Goal: Check status: Check status

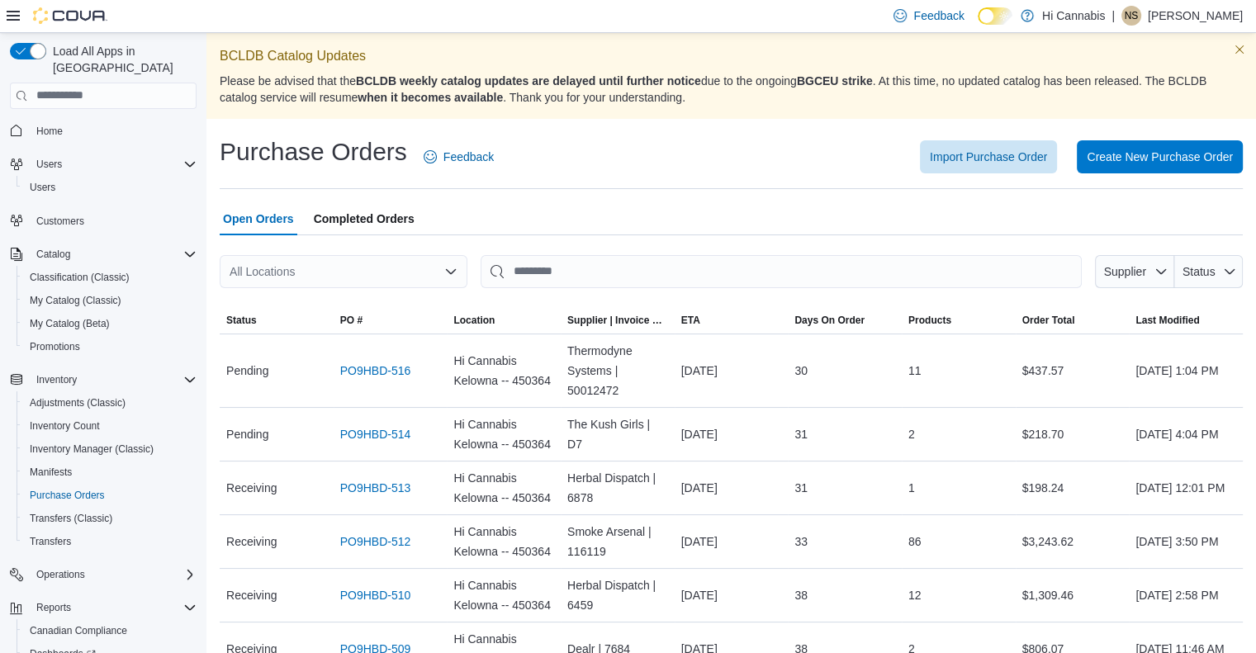
click at [851, 176] on div "Purchase Orders Feedback Import Purchase Order Create New Purchase Order" at bounding box center [731, 156] width 1023 height 43
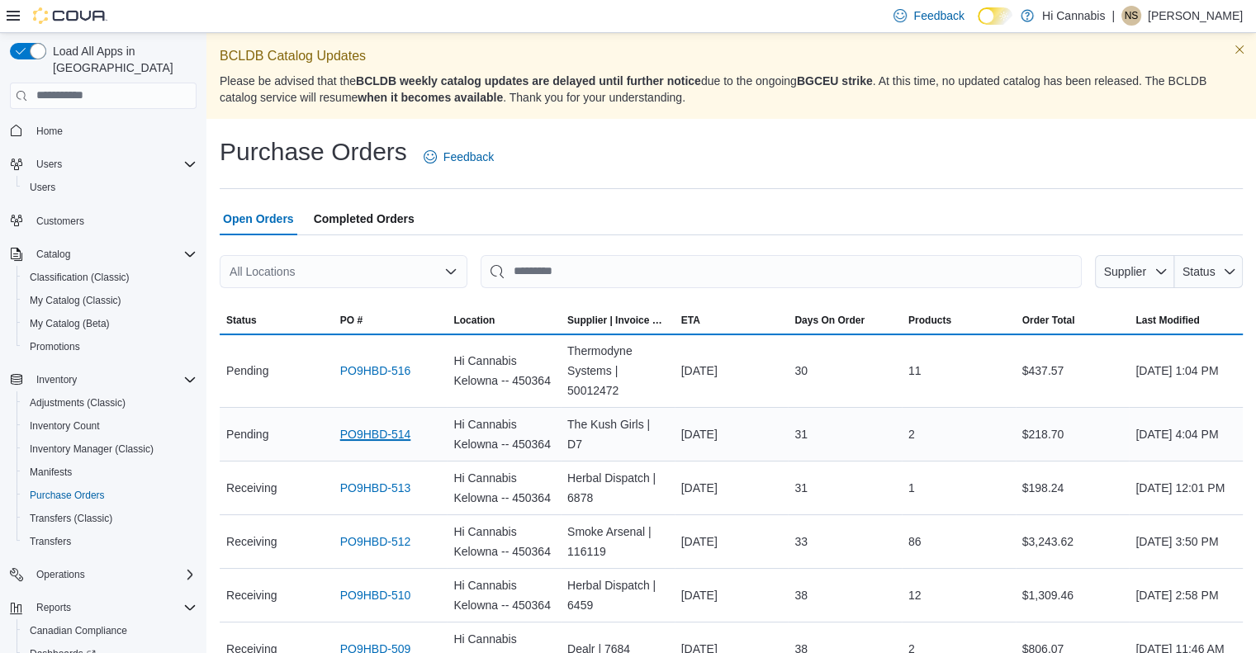
click at [399, 437] on link "PO9HBD-514" at bounding box center [375, 434] width 71 height 20
